Goal: Communication & Community: Answer question/provide support

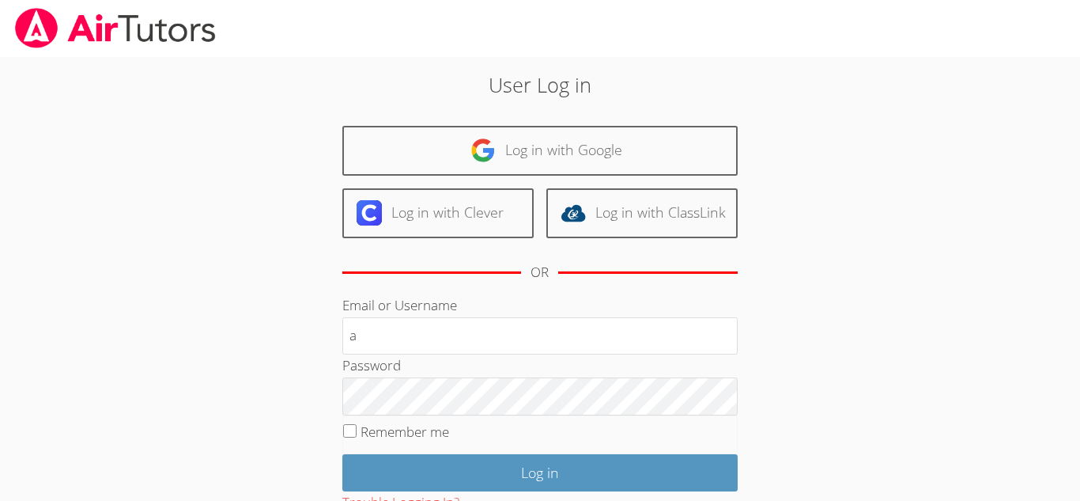
type input "[EMAIL_ADDRESS][DOMAIN_NAME]"
click at [351, 431] on input "Remember me" at bounding box center [349, 430] width 13 height 13
checkbox input "true"
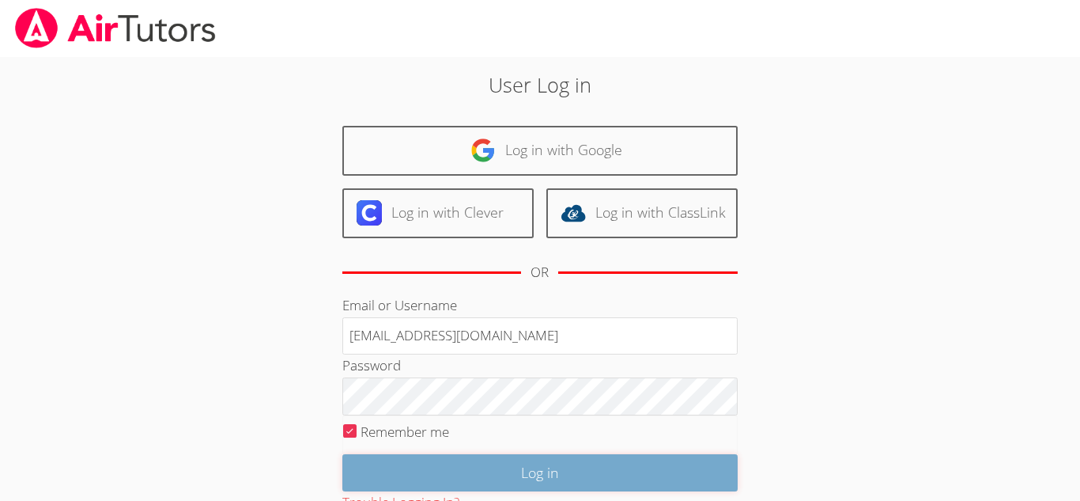
click at [480, 488] on input "Log in" at bounding box center [539, 472] width 395 height 37
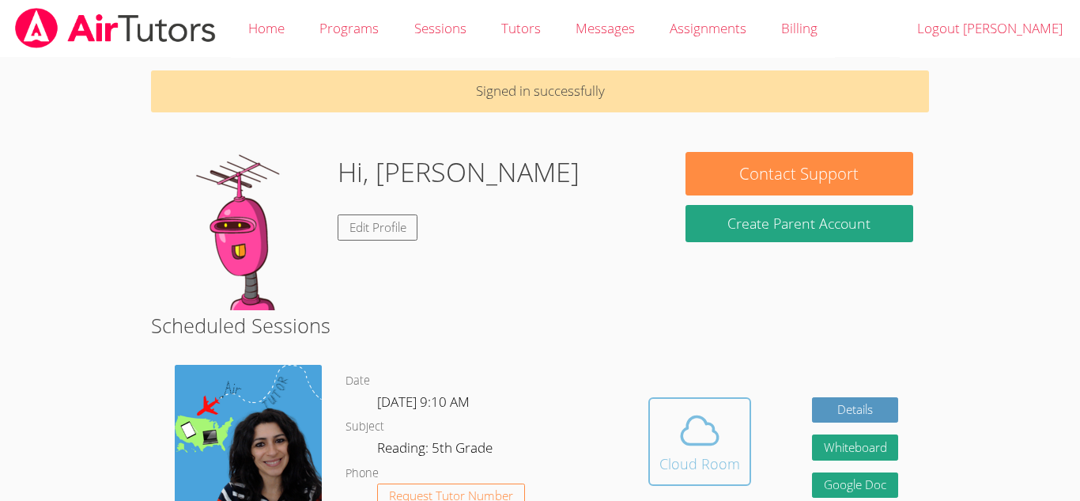
click at [706, 413] on icon at bounding box center [700, 430] width 44 height 44
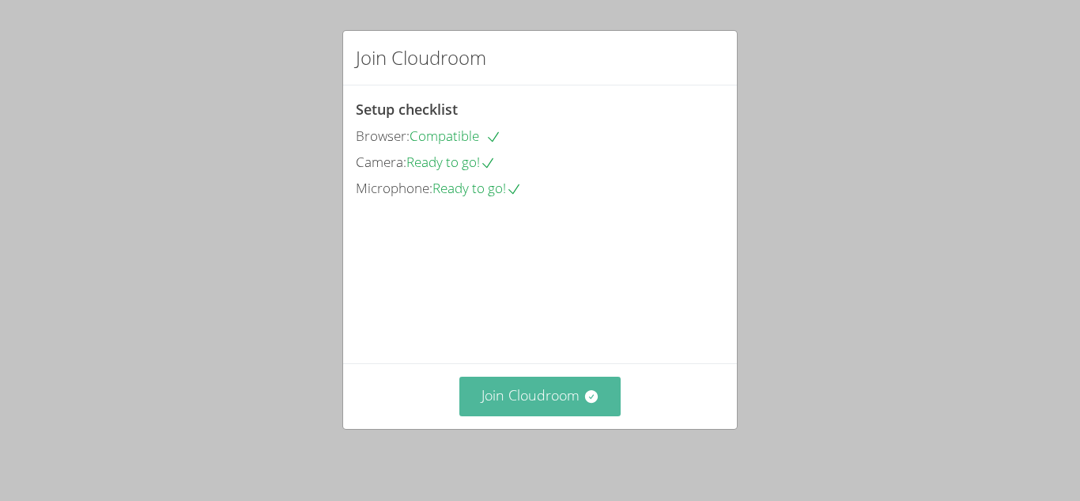
click at [524, 410] on button "Join Cloudroom" at bounding box center [540, 395] width 162 height 39
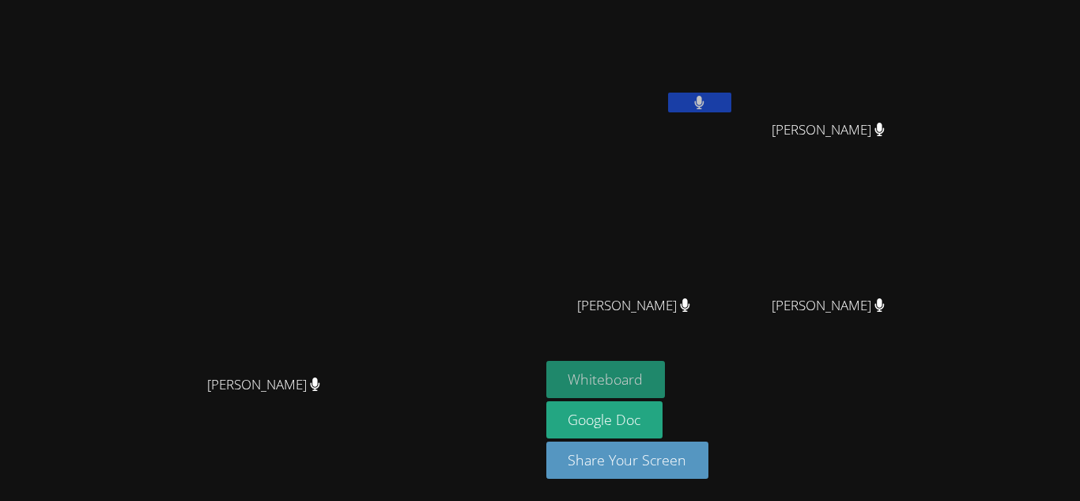
click at [666, 378] on button "Whiteboard" at bounding box center [605, 379] width 119 height 37
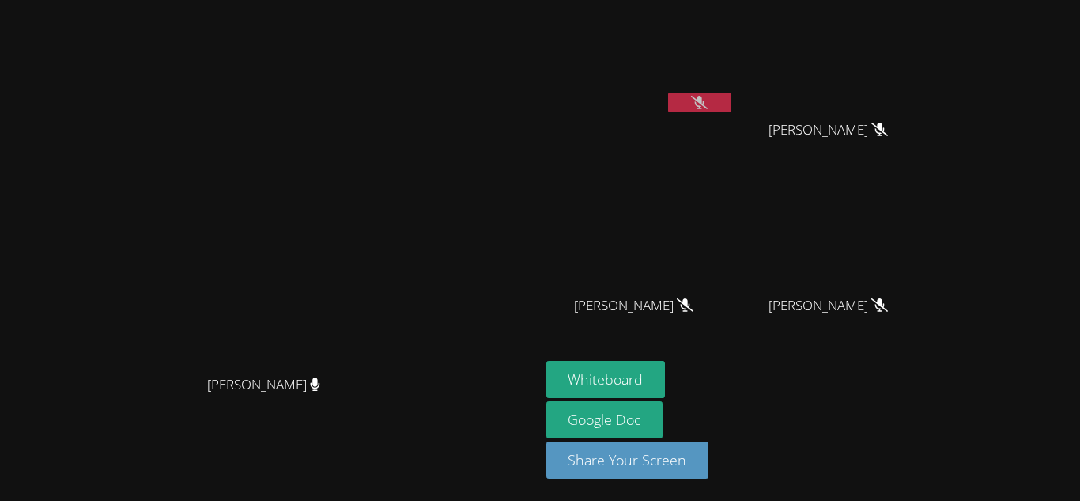
click at [732, 96] on button at bounding box center [699, 103] width 63 height 20
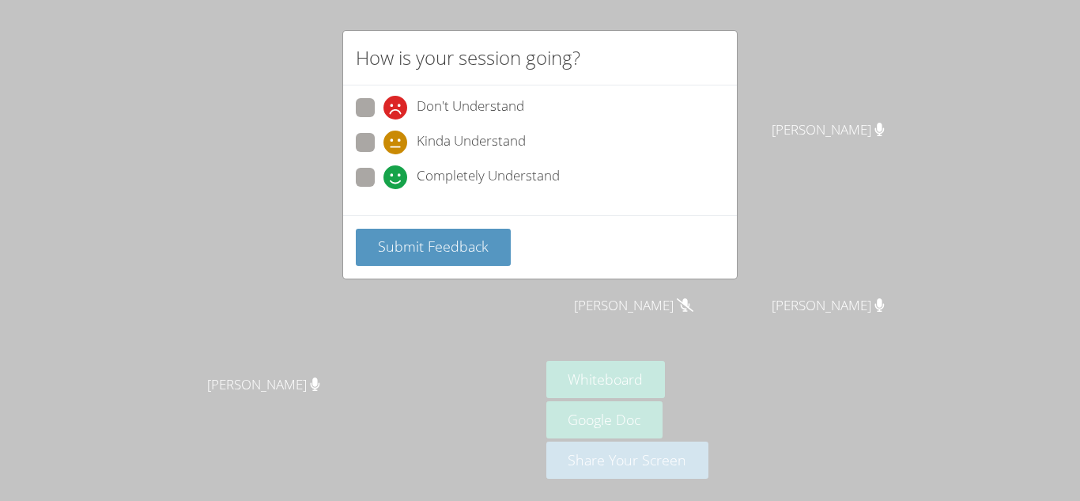
click at [444, 184] on span "Completely Understand" at bounding box center [488, 177] width 143 height 24
click at [397, 181] on input "Completely Understand" at bounding box center [390, 174] width 13 height 13
radio input "true"
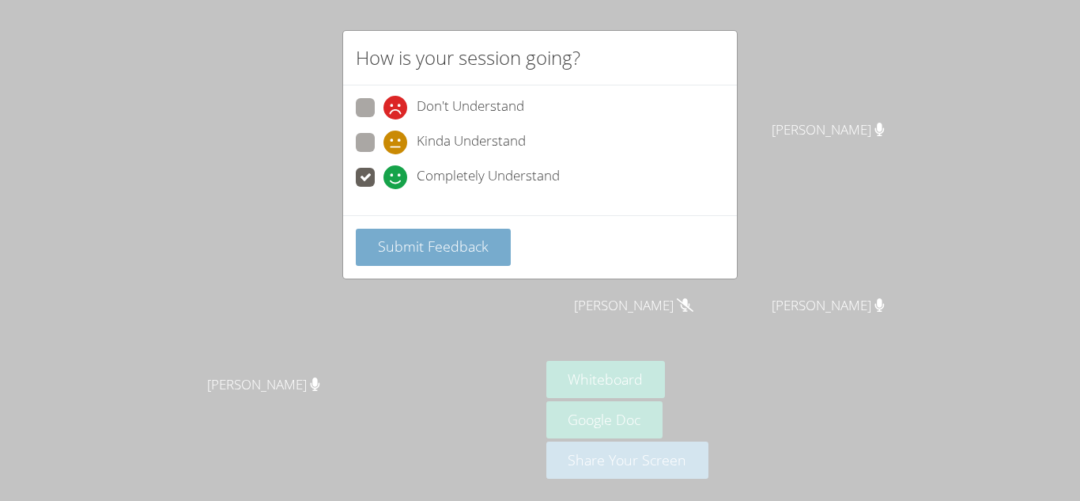
click at [464, 252] on span "Submit Feedback" at bounding box center [433, 245] width 111 height 19
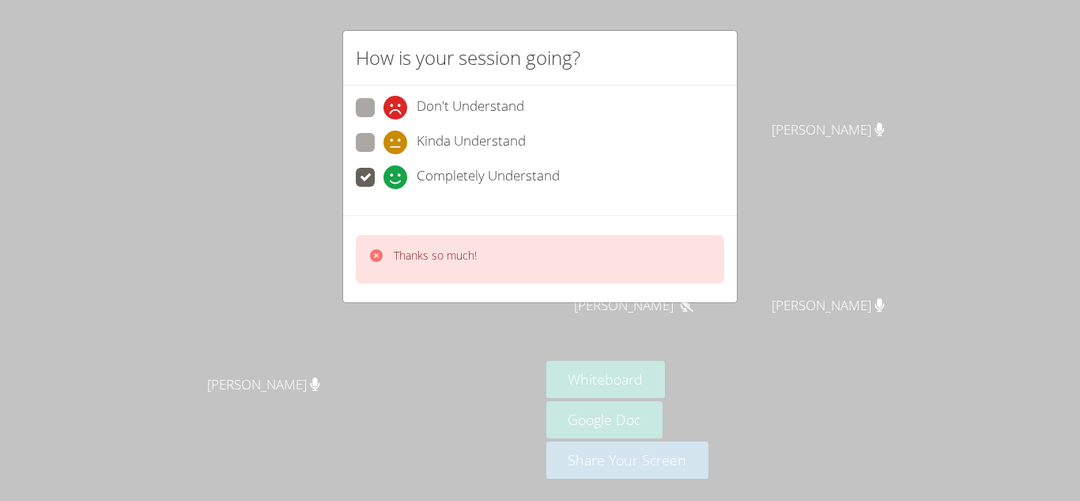
click at [441, 322] on div "How is your session going? Don't Understand Kinda Understand Completely Underst…" at bounding box center [540, 250] width 1080 height 501
click at [457, 335] on div "How is your session going? Don't Understand Kinda Understand Completely Underst…" at bounding box center [540, 250] width 1080 height 501
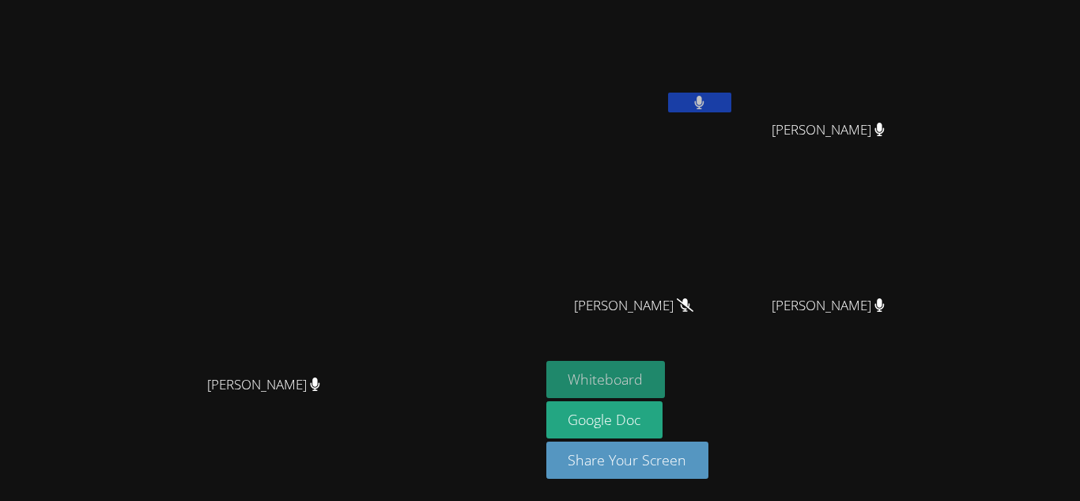
click at [666, 370] on button "Whiteboard" at bounding box center [605, 379] width 119 height 37
